Goal: Task Accomplishment & Management: Use online tool/utility

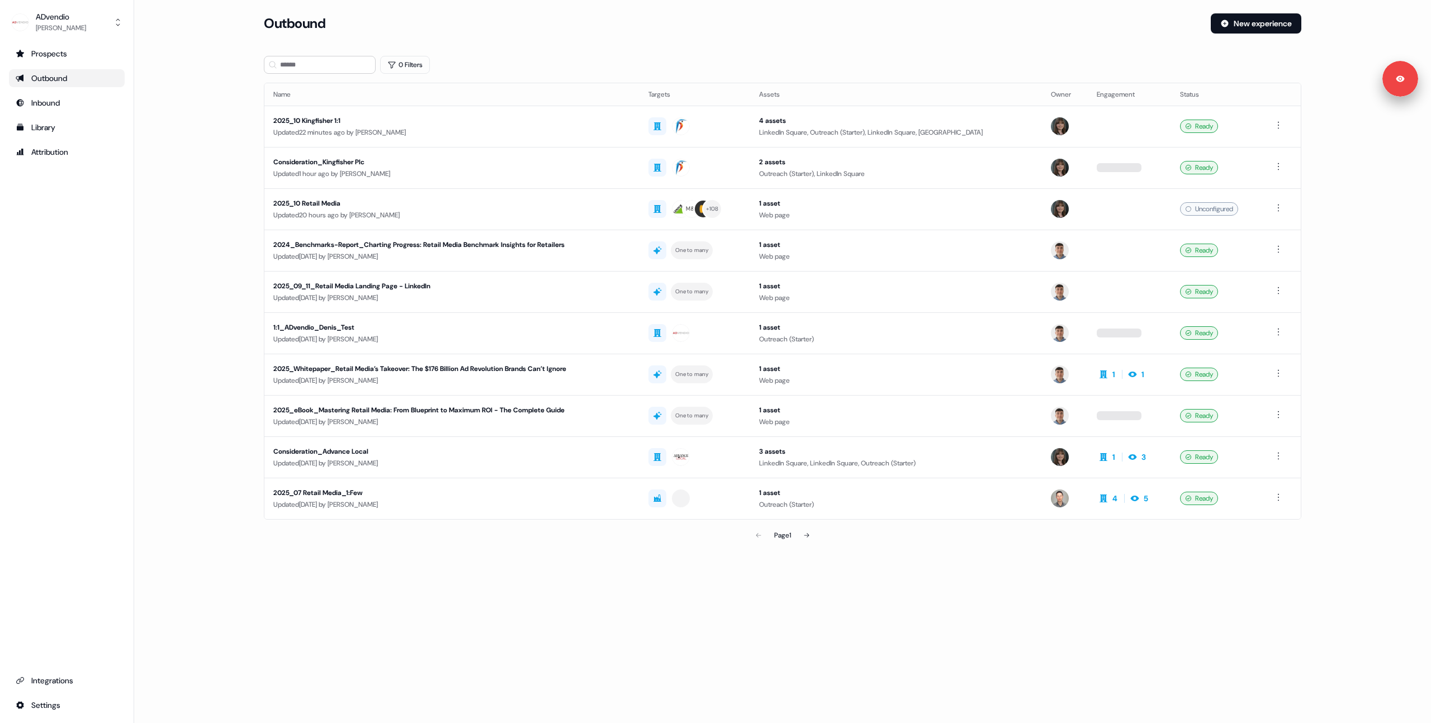
drag, startPoint x: 192, startPoint y: 61, endPoint x: 209, endPoint y: 115, distance: 55.7
click at [193, 64] on main "Loading... Outbound New experience 0 Filters Name Targets Assets Owner Engageme…" at bounding box center [782, 295] width 1297 height 565
click at [415, 130] on div "Updated 22 minutes ago by [PERSON_NAME]" at bounding box center [451, 132] width 357 height 11
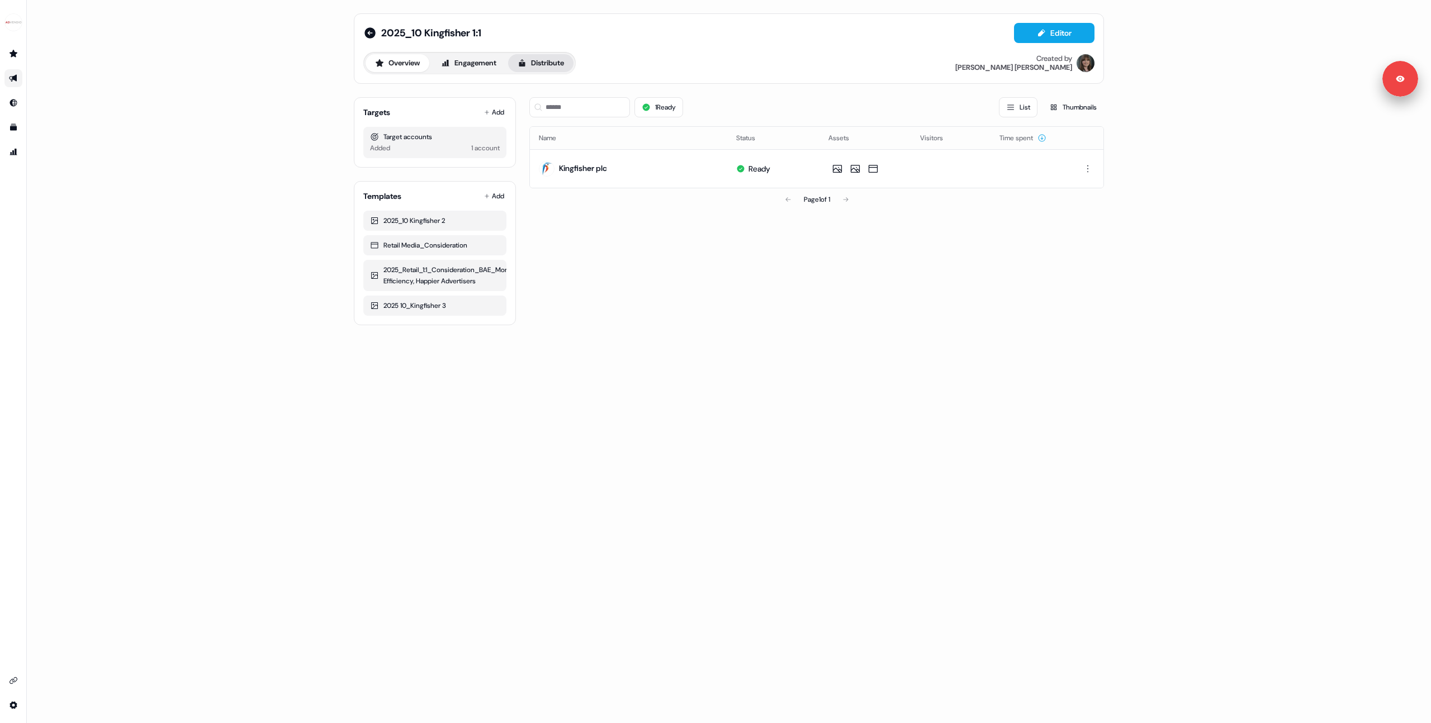
click at [539, 59] on button "Distribute" at bounding box center [540, 63] width 65 height 18
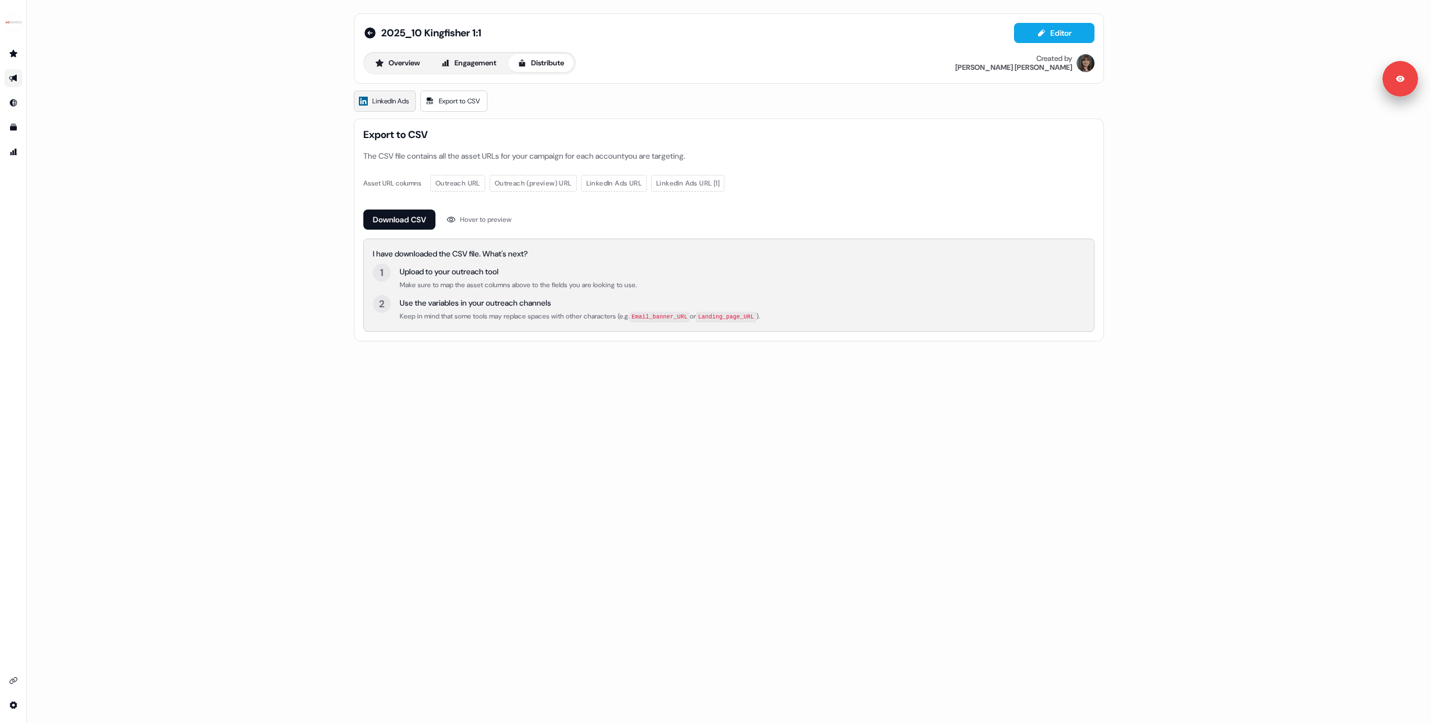
click at [411, 98] on link "LinkedIn Ads" at bounding box center [385, 101] width 62 height 21
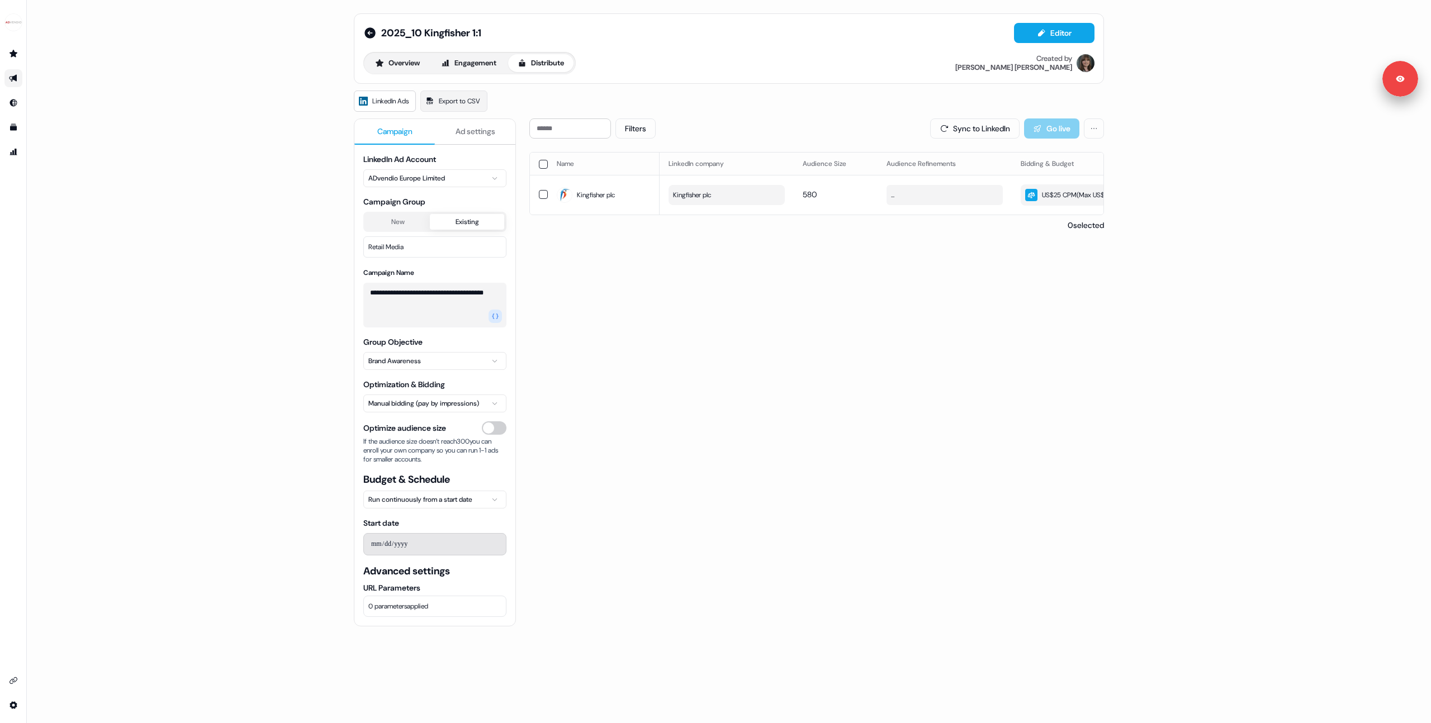
drag, startPoint x: 282, startPoint y: 181, endPoint x: 329, endPoint y: 185, distance: 47.2
click at [282, 181] on div "**********" at bounding box center [729, 361] width 1404 height 723
click at [461, 130] on span "Ad settings" at bounding box center [476, 131] width 40 height 11
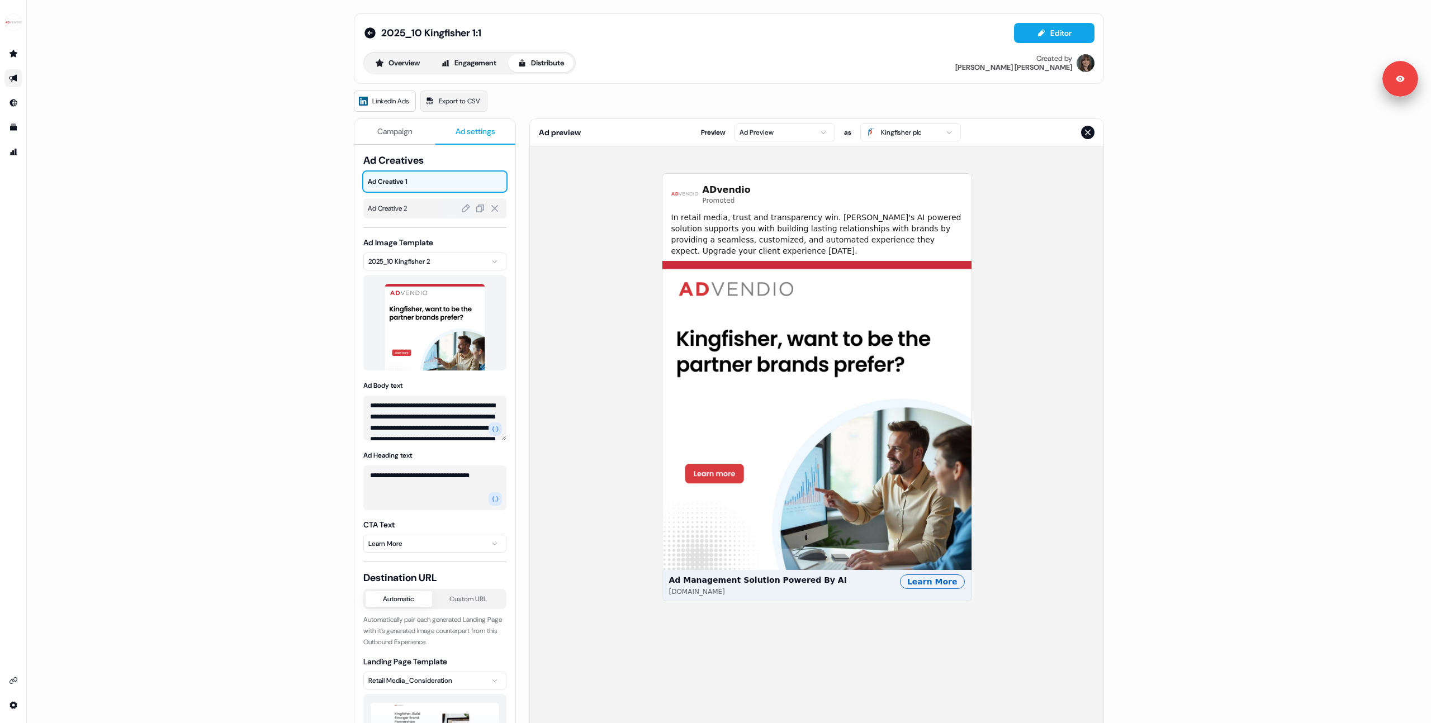
click at [403, 207] on span "Ad Creative 2" at bounding box center [435, 208] width 134 height 11
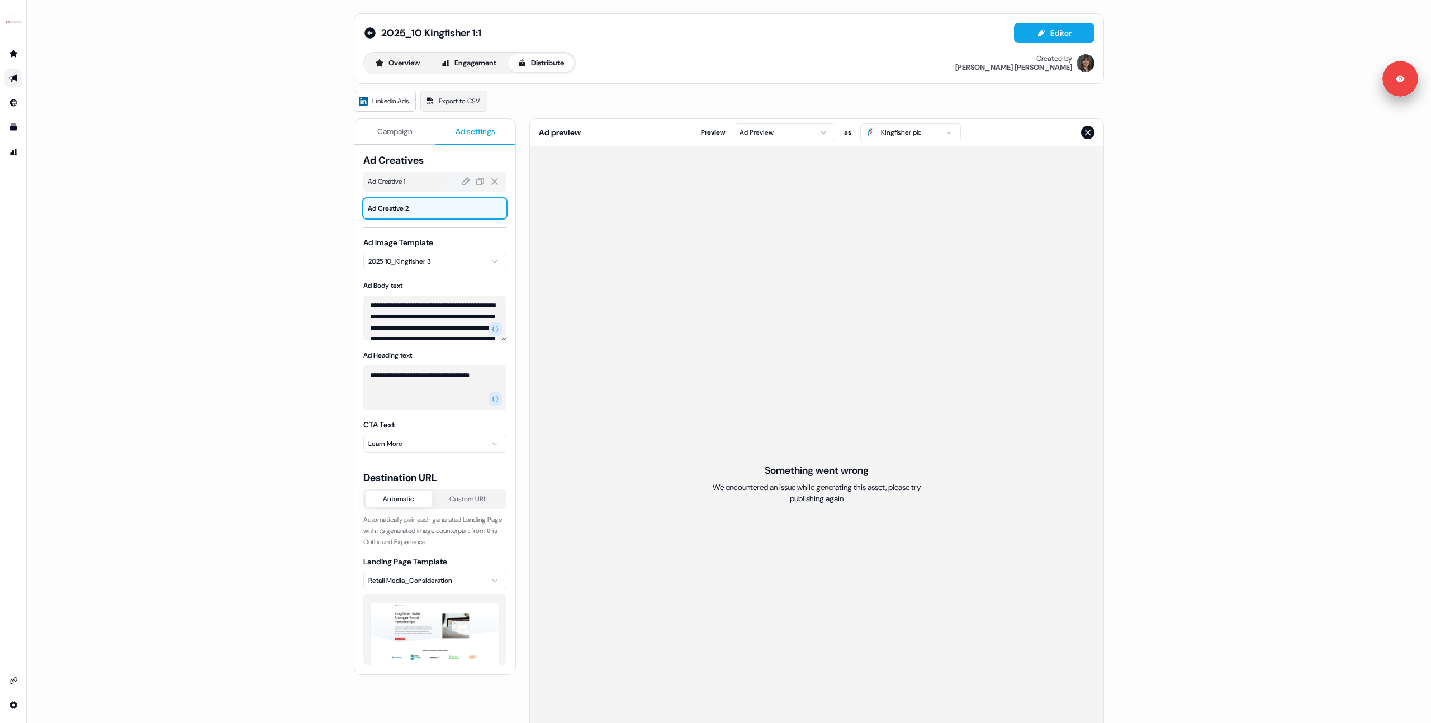
click at [420, 184] on span "Ad Creative 1" at bounding box center [435, 181] width 134 height 11
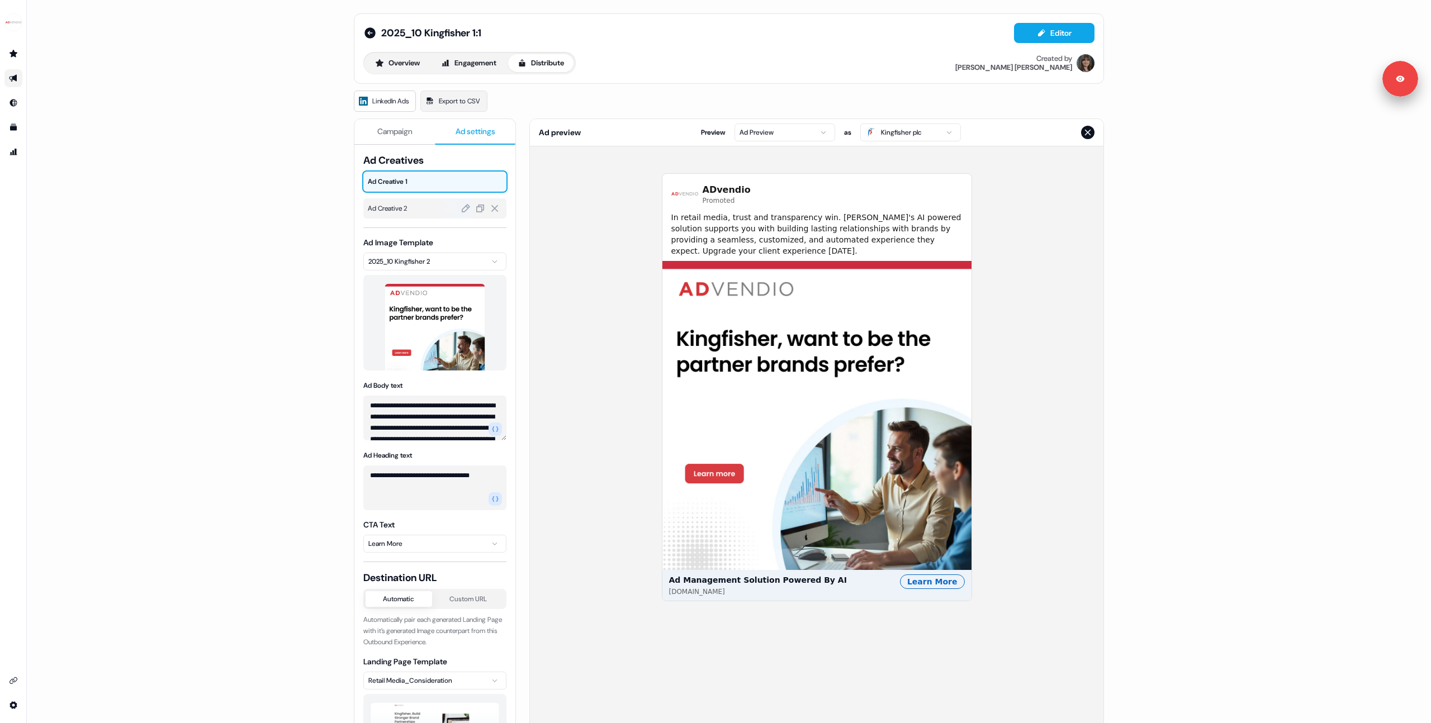
click at [422, 210] on span "Ad Creative 2" at bounding box center [435, 208] width 134 height 11
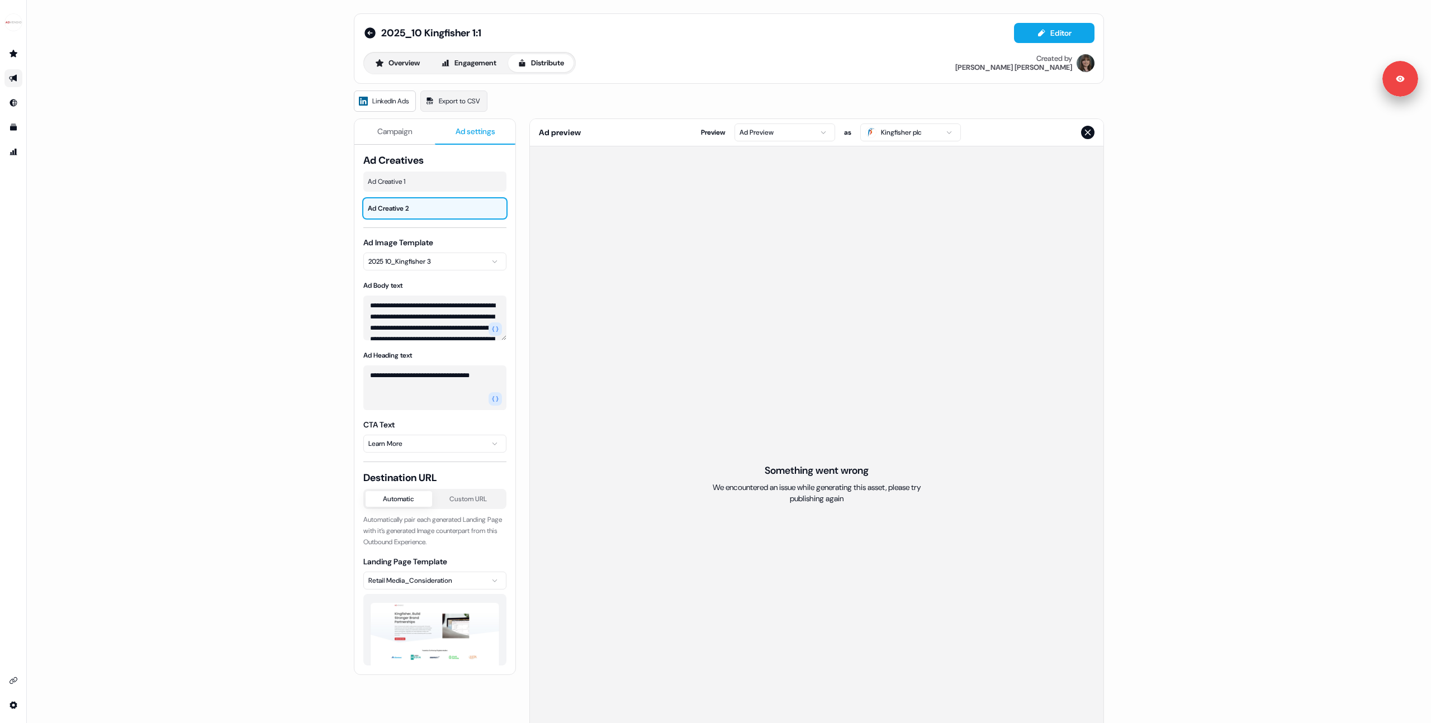
click at [419, 263] on html "**********" at bounding box center [715, 361] width 1431 height 723
drag, startPoint x: 317, startPoint y: 242, endPoint x: 414, endPoint y: 87, distance: 183.0
click at [324, 234] on div "**********" at bounding box center [729, 361] width 1404 height 723
click at [370, 32] on icon at bounding box center [369, 32] width 13 height 13
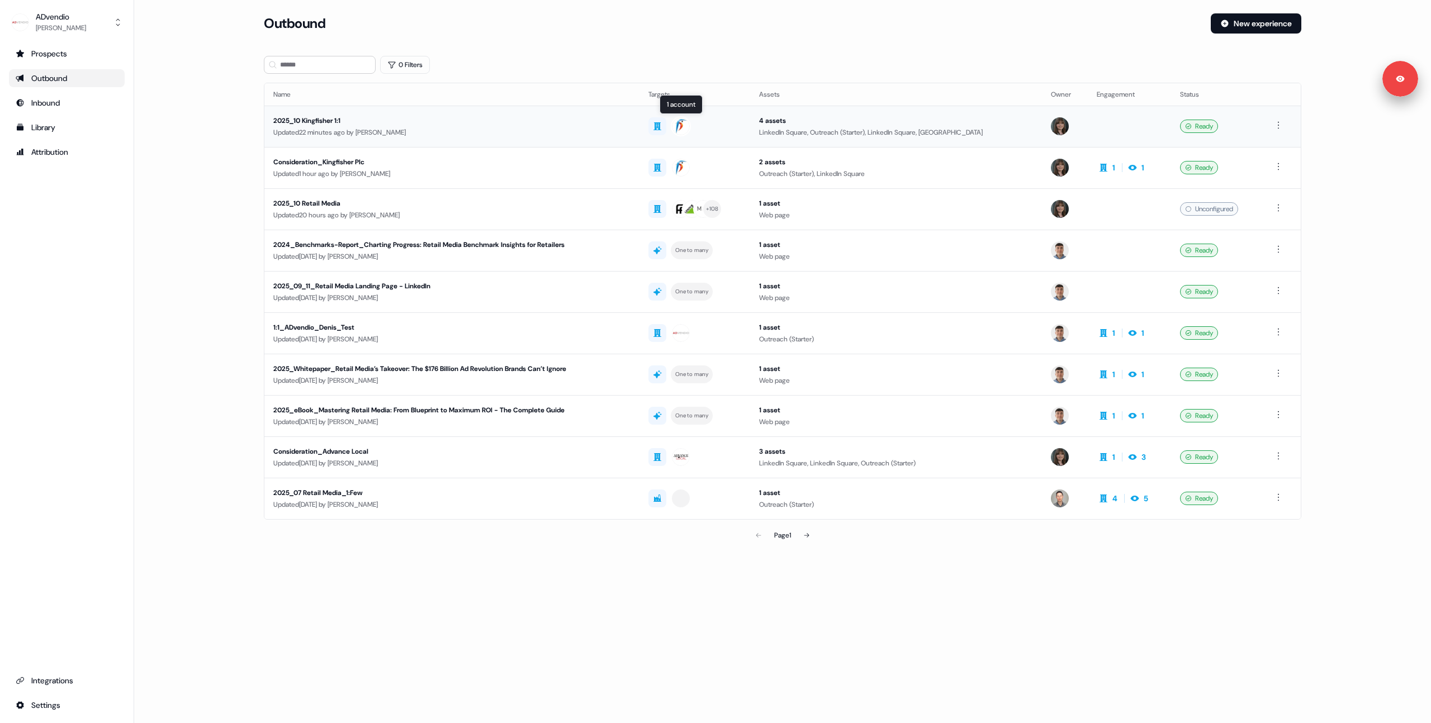
click at [626, 114] on td "2025_10 Kingfisher 1:1 Updated 22 minutes ago by [PERSON_NAME]" at bounding box center [451, 126] width 375 height 41
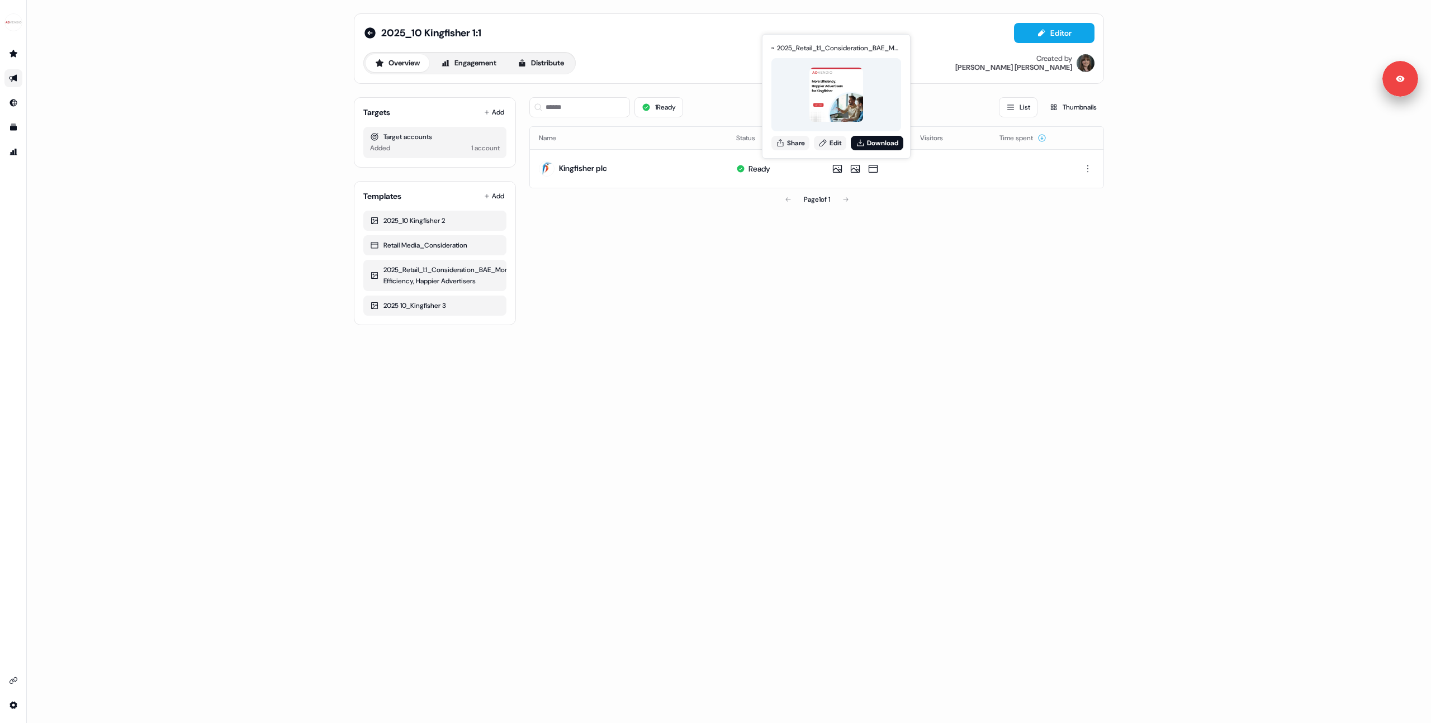
click at [818, 317] on div "1 Ready List Thumbnails Name Status Assets Visitors Time spent Kingfisher plc R…" at bounding box center [816, 206] width 575 height 237
click at [678, 311] on div "1 Ready List Thumbnails Name Status Assets Visitors Time spent Kingfisher plc R…" at bounding box center [816, 206] width 575 height 237
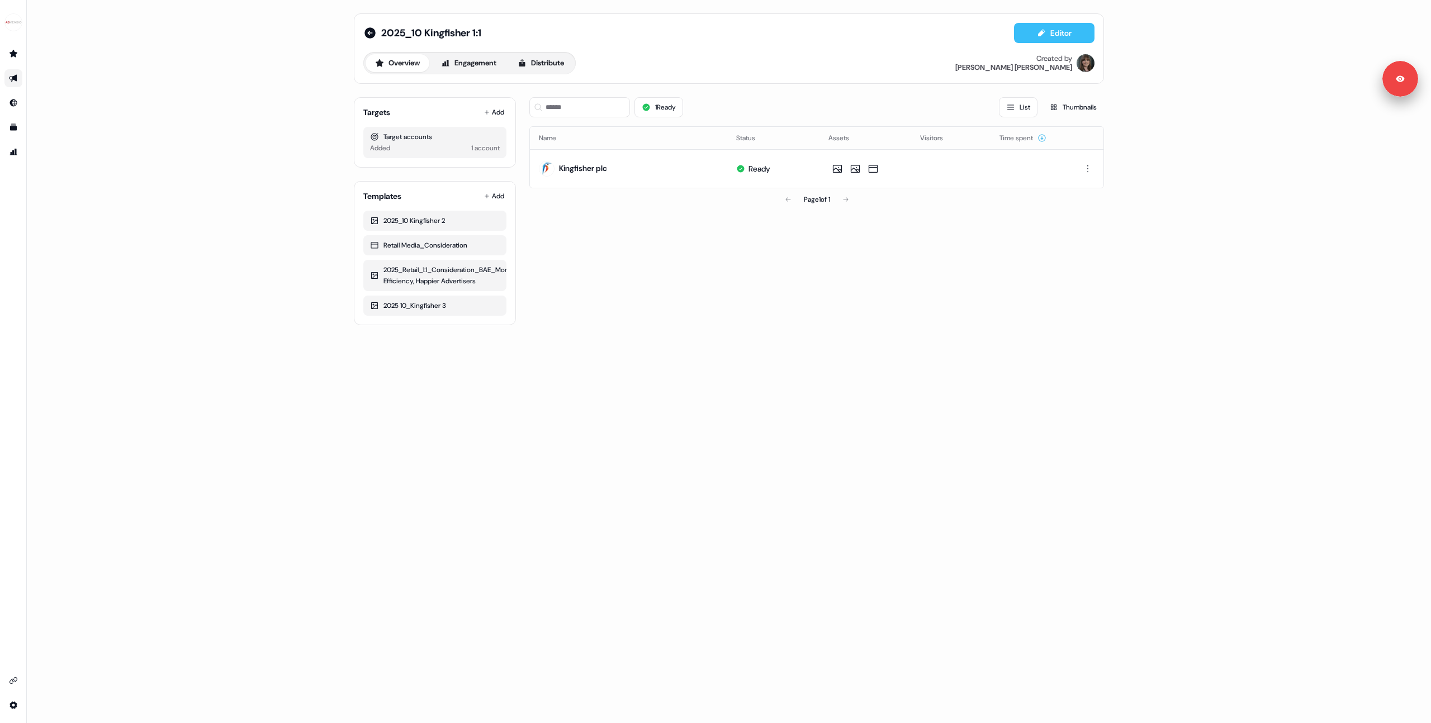
click at [1044, 32] on icon at bounding box center [1041, 33] width 9 height 9
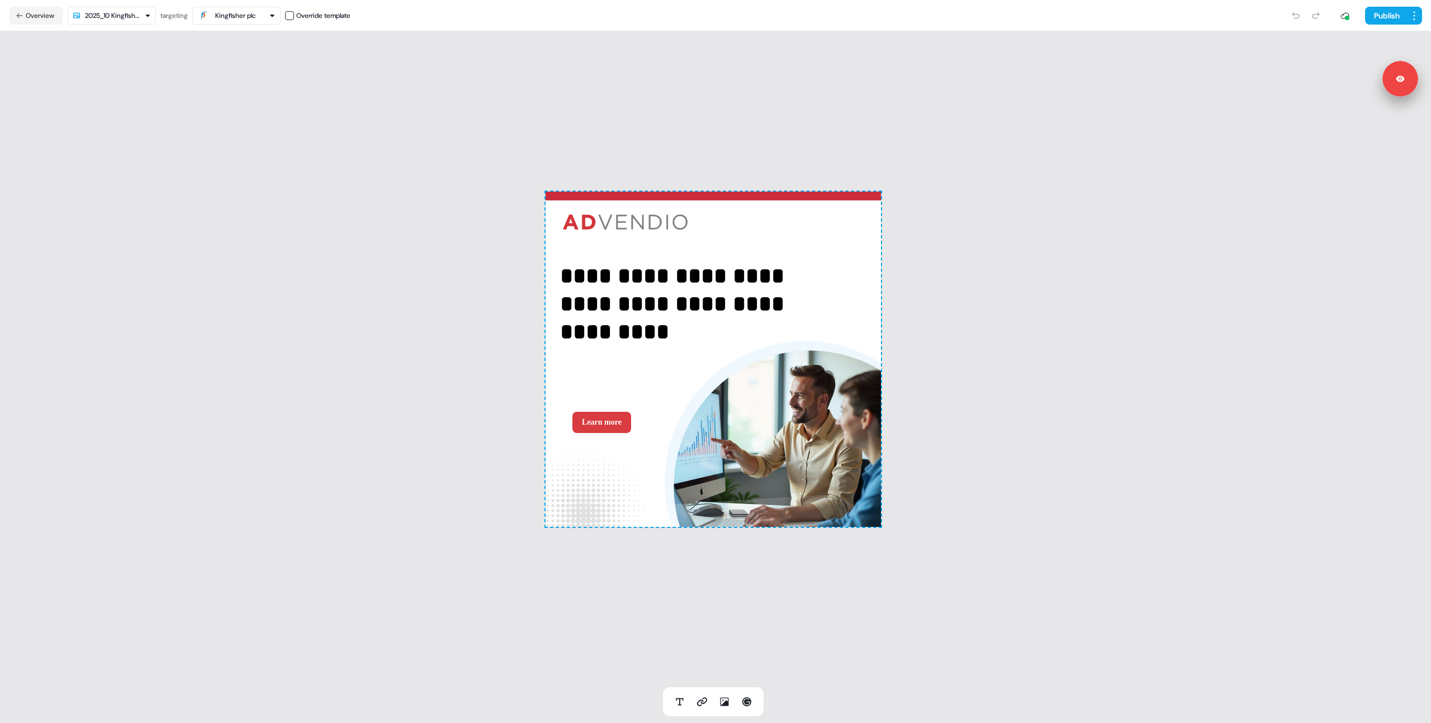
click at [1037, 39] on div "**********" at bounding box center [713, 359] width 1426 height 656
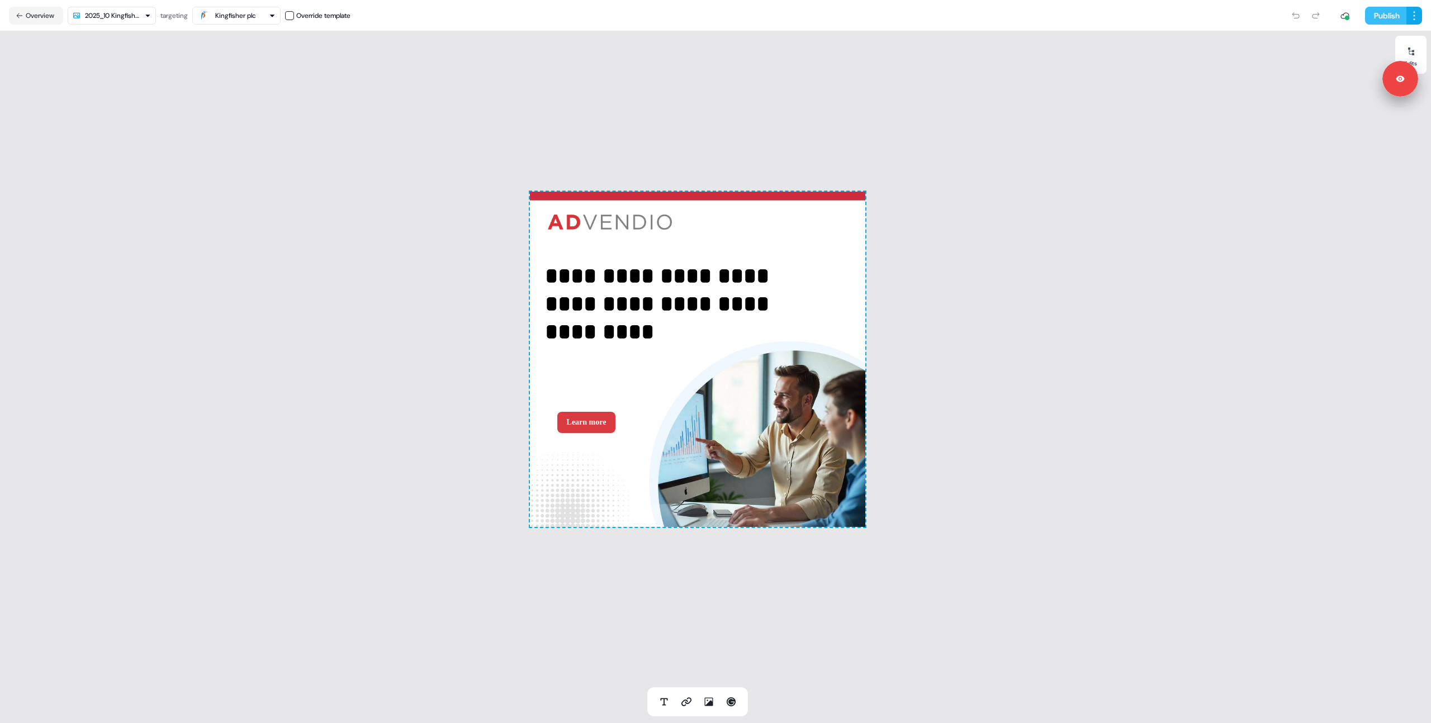
click at [1382, 11] on button "Publish" at bounding box center [1385, 16] width 41 height 18
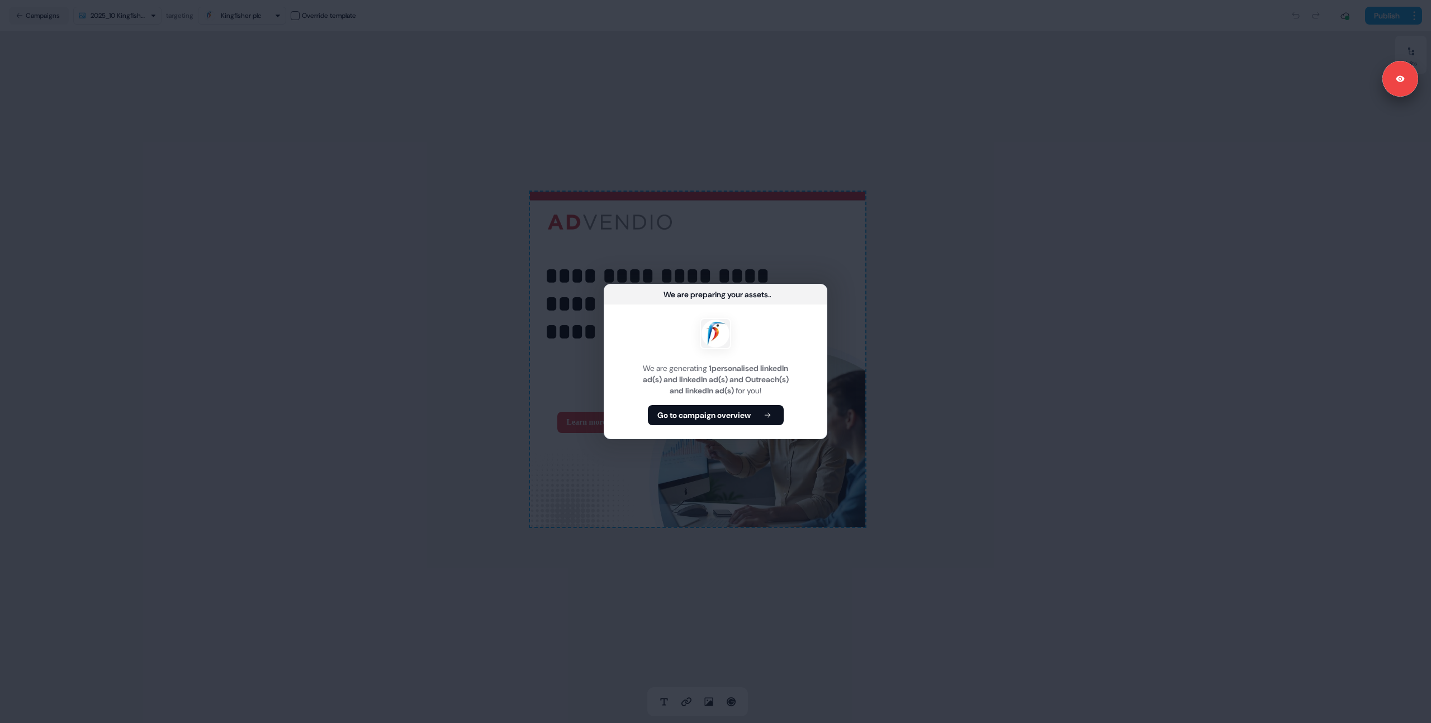
click at [708, 413] on b "Go to campaign overview" at bounding box center [703, 415] width 93 height 11
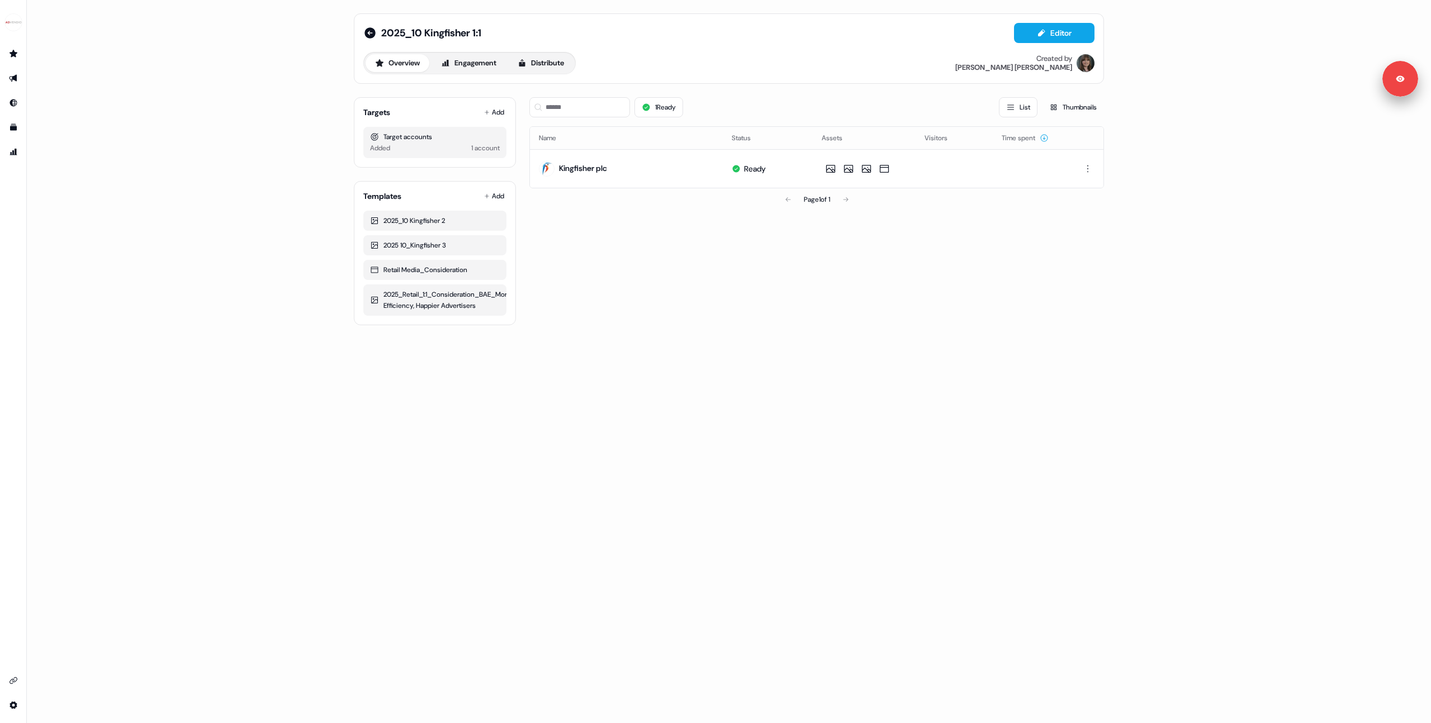
drag, startPoint x: 680, startPoint y: 339, endPoint x: 558, endPoint y: 110, distance: 259.1
click at [671, 312] on div "2025_10 Kingfisher 1:1 Editor Overview Engagement Distribute Created by [PERSON…" at bounding box center [728, 169] width 777 height 339
drag, startPoint x: 507, startPoint y: 55, endPoint x: 522, endPoint y: 59, distance: 14.9
click at [506, 56] on link "Engagement" at bounding box center [469, 63] width 74 height 18
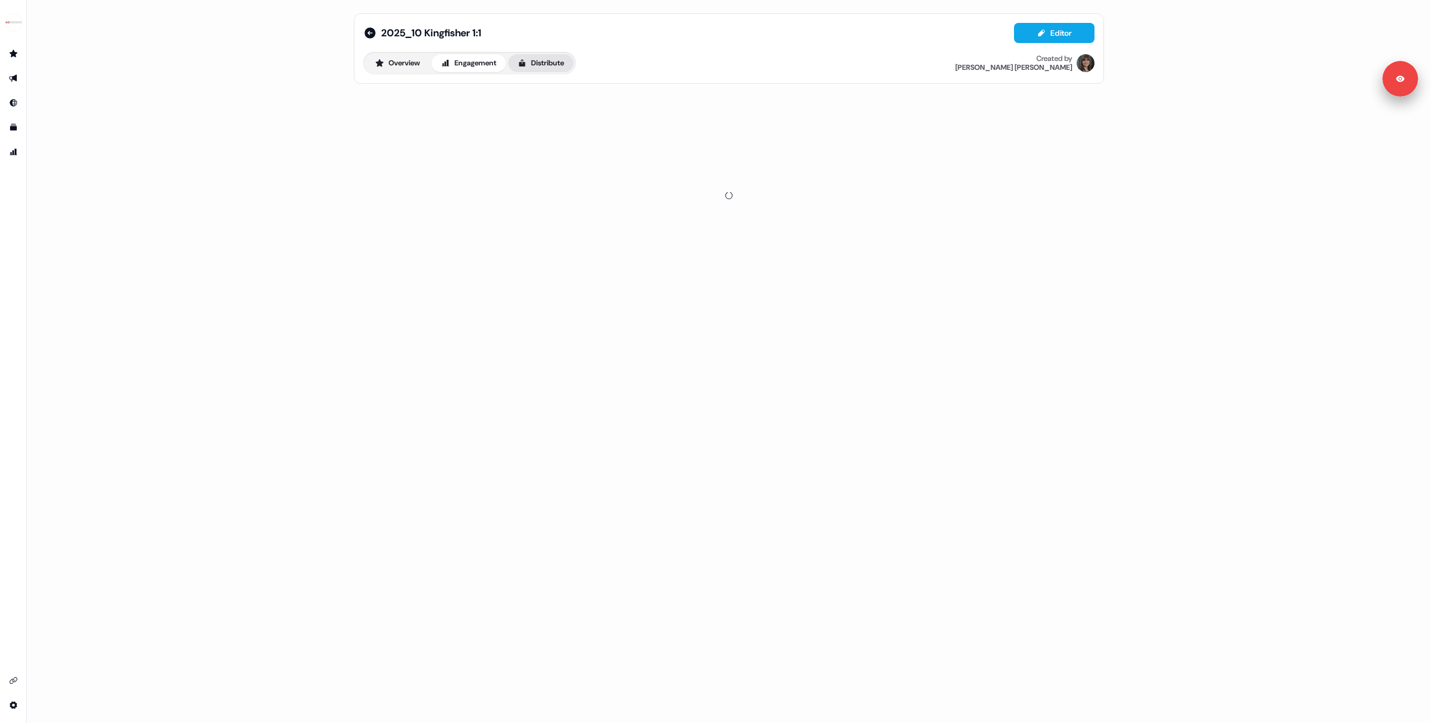
click at [525, 59] on icon at bounding box center [522, 63] width 9 height 9
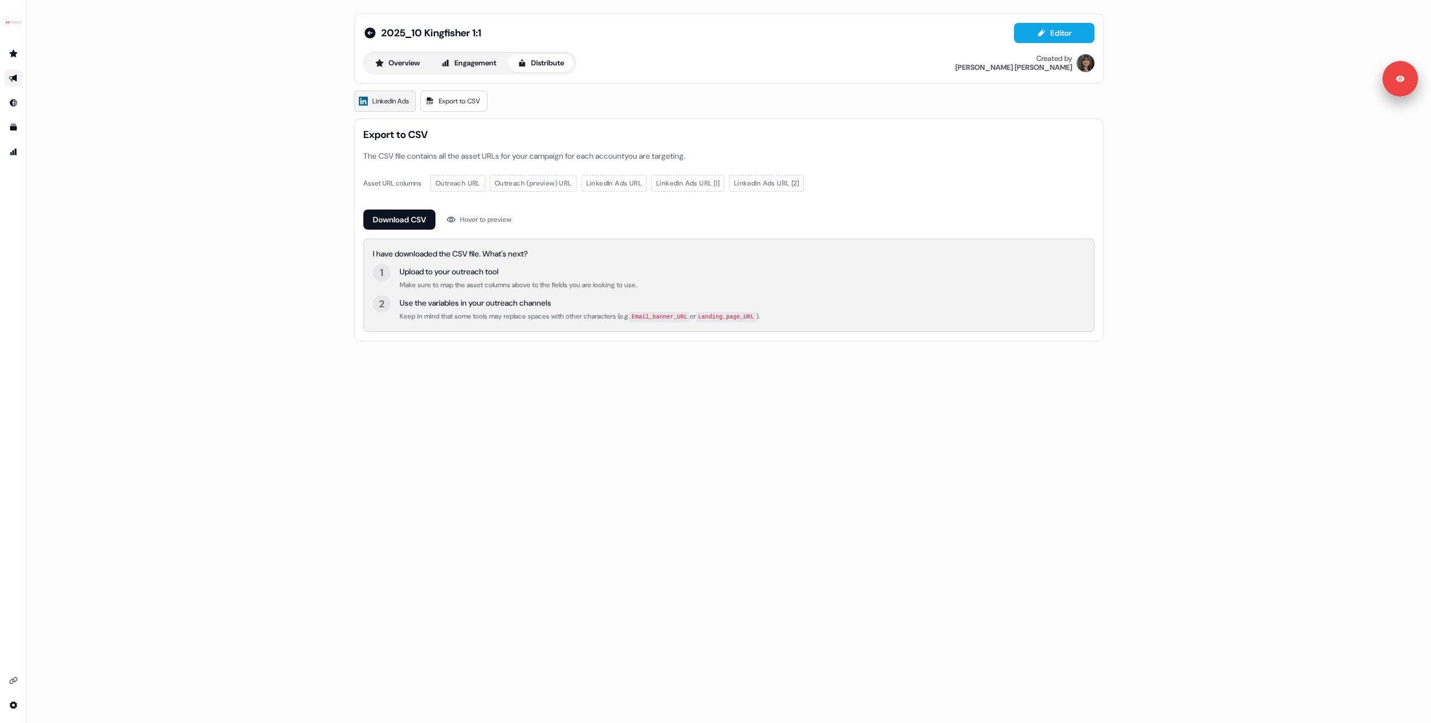
click at [402, 105] on span "LinkedIn Ads" at bounding box center [390, 101] width 36 height 11
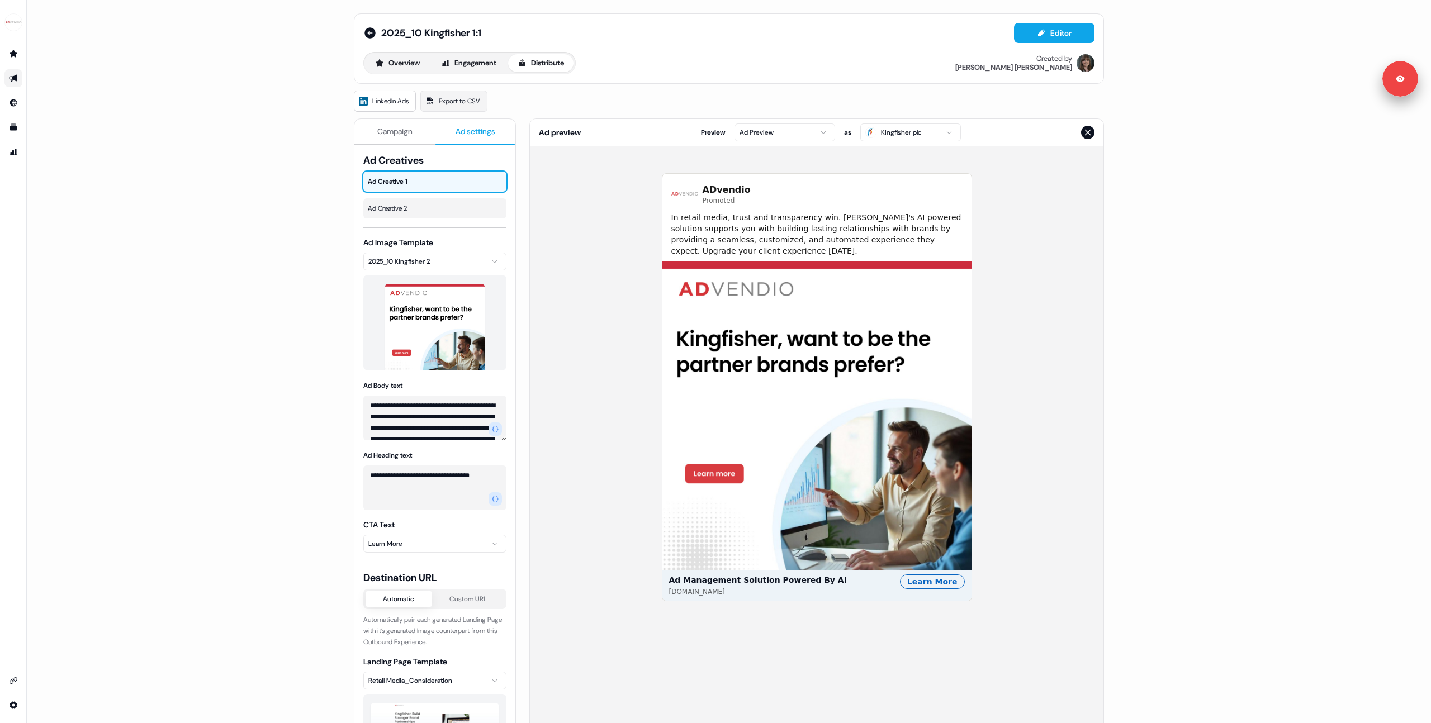
drag, startPoint x: 476, startPoint y: 135, endPoint x: 471, endPoint y: 144, distance: 10.8
click at [476, 135] on span "Ad settings" at bounding box center [476, 131] width 40 height 11
click at [436, 204] on div at bounding box center [453, 208] width 35 height 20
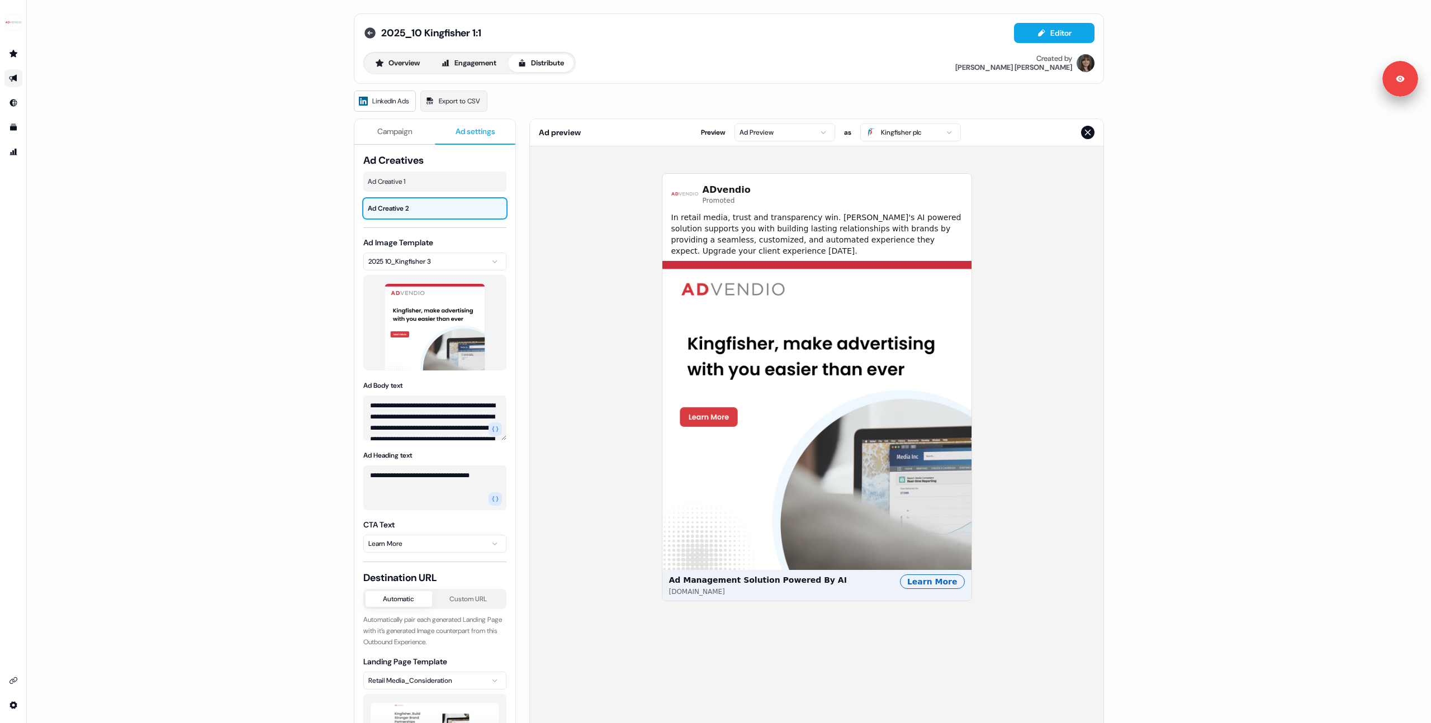
click at [371, 33] on icon at bounding box center [369, 32] width 11 height 11
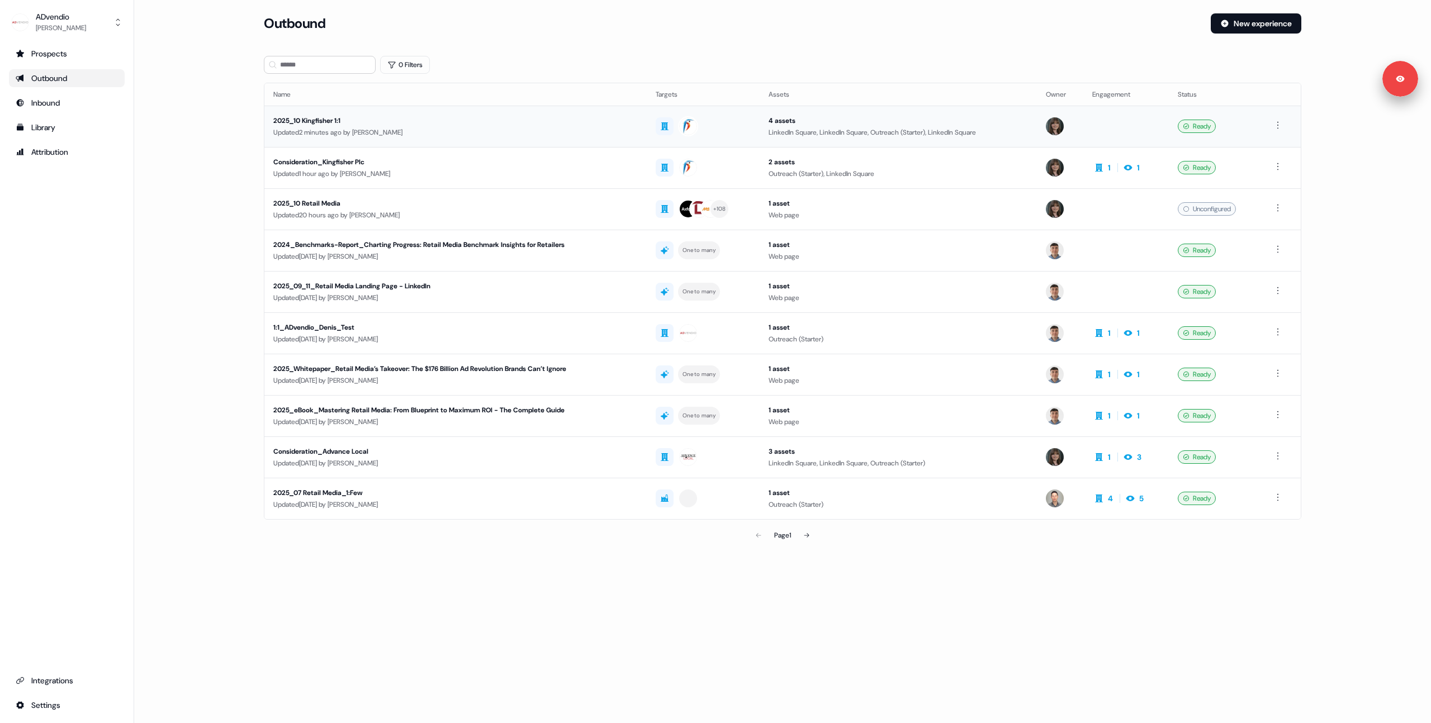
click at [363, 134] on div "Updated 2 minutes ago by [PERSON_NAME]" at bounding box center [455, 132] width 364 height 11
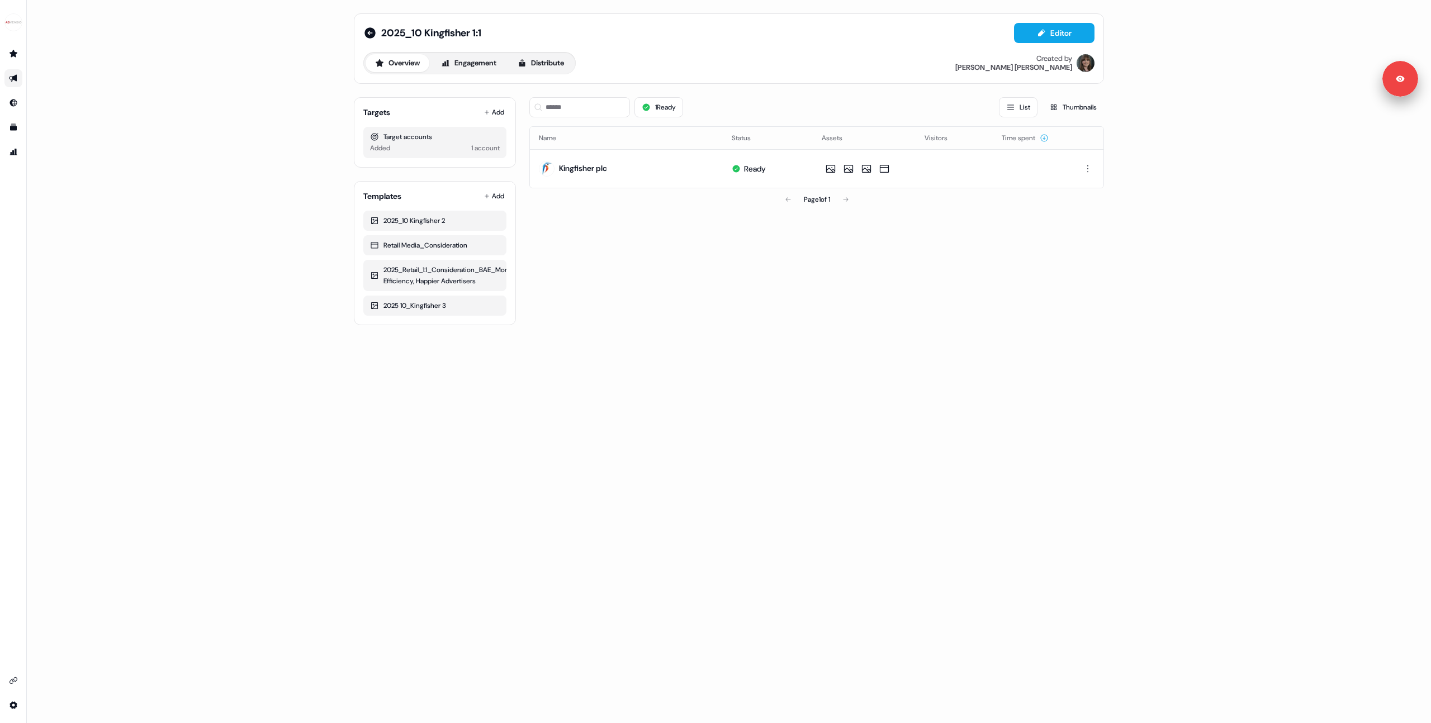
click at [524, 221] on div "Targets Add Target accounts Added 1 account Templates Add 2025_10 Kingfisher 2 …" at bounding box center [729, 206] width 750 height 237
click at [21, 26] on div "side nav menu" at bounding box center [13, 22] width 18 height 18
click at [44, 93] on div "Logout" at bounding box center [57, 93] width 106 height 20
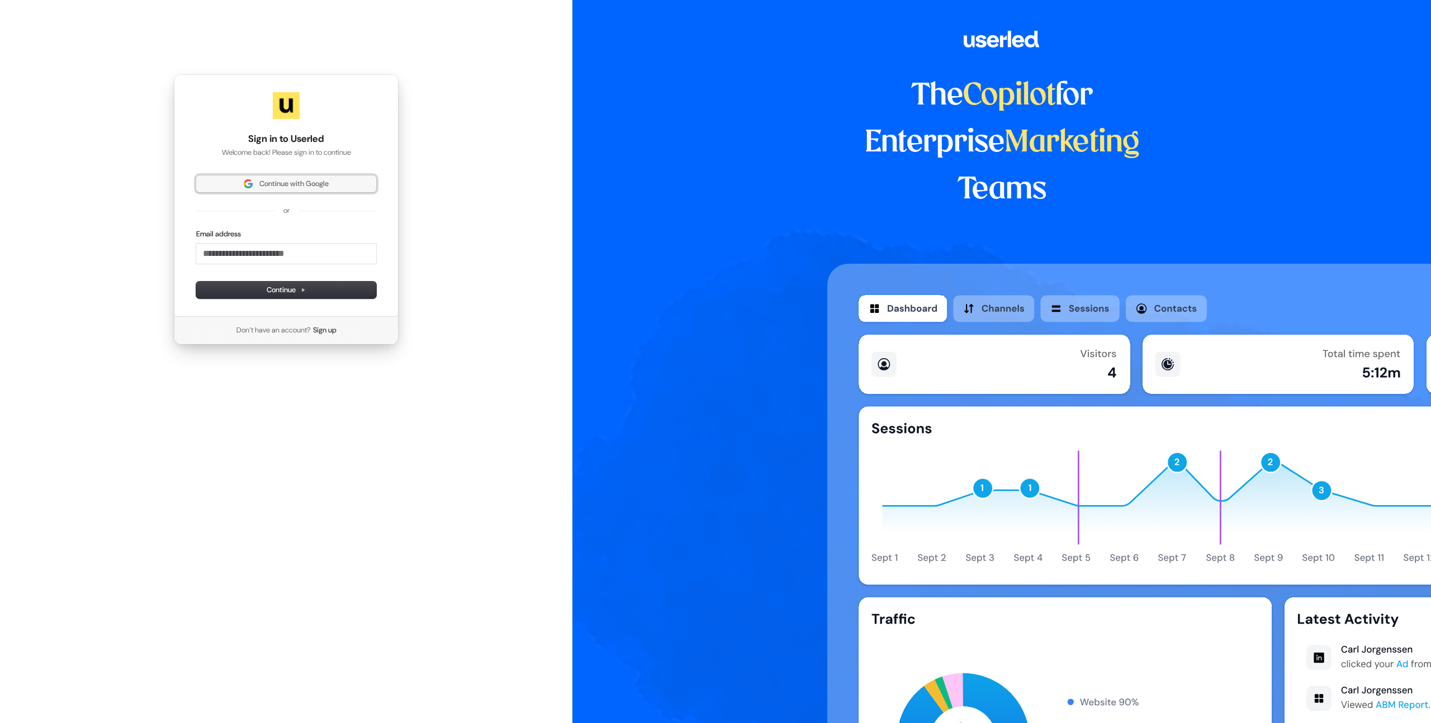
click at [259, 183] on span "Continue with Google" at bounding box center [293, 184] width 69 height 10
